Goal: Task Accomplishment & Management: Manage account settings

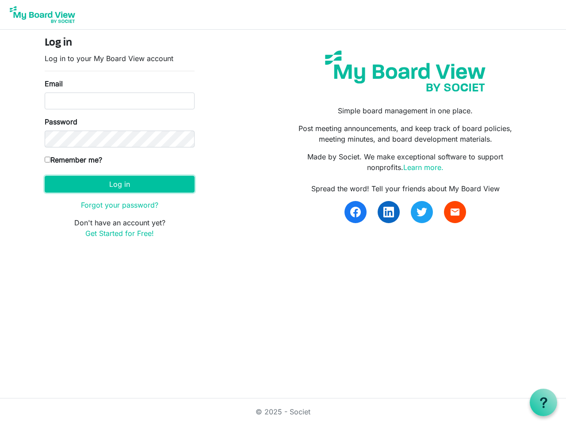
click at [119, 184] on button "Log in" at bounding box center [120, 184] width 150 height 17
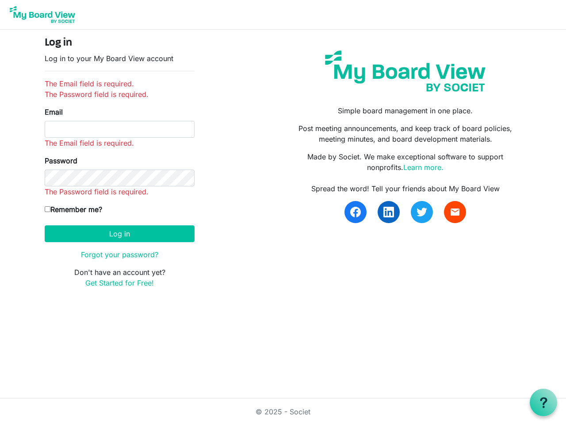
click at [544, 402] on use at bounding box center [543, 402] width 7 height 11
